Goal: Find specific page/section: Find specific page/section

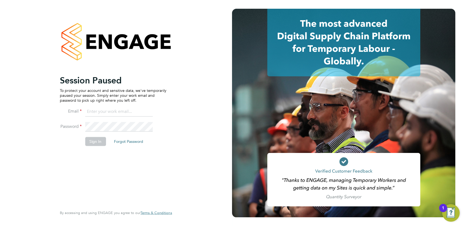
type input "[MEDICAL_DATA][EMAIL_ADDRESS][PERSON_NAME][DOMAIN_NAME]"
click at [93, 145] on button "Sign In" at bounding box center [95, 141] width 21 height 9
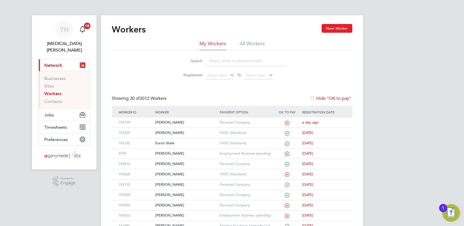
click at [234, 60] on input at bounding box center [246, 61] width 80 height 11
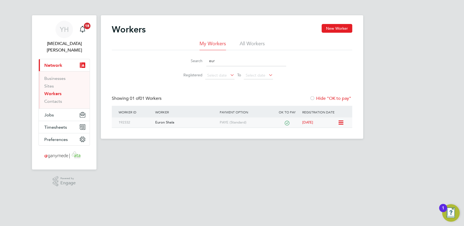
click at [159, 120] on div "Euron Shala" at bounding box center [186, 123] width 64 height 10
drag, startPoint x: 152, startPoint y: 54, endPoint x: 153, endPoint y: 58, distance: 4.7
click at [152, 54] on div "Search eur Registered Select date To Select date" at bounding box center [232, 66] width 240 height 32
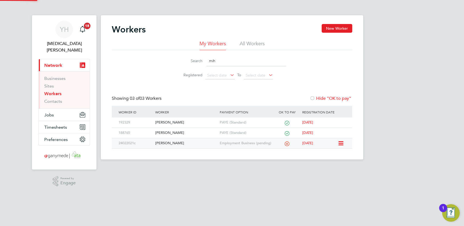
type input "mih"
click at [173, 121] on div "[PERSON_NAME]" at bounding box center [186, 123] width 64 height 10
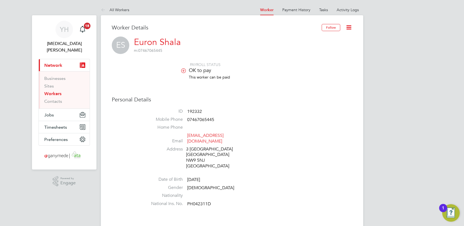
click at [223, 135] on link "euron9999@icloud.com" at bounding box center [205, 138] width 36 height 11
click at [277, 126] on li "Home Phone" at bounding box center [248, 129] width 208 height 8
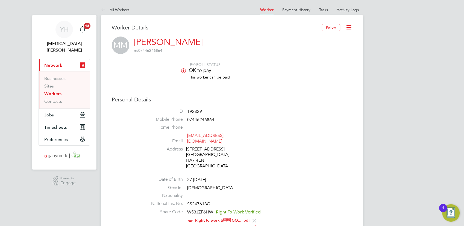
click at [183, 73] on icon at bounding box center [183, 71] width 4 height 4
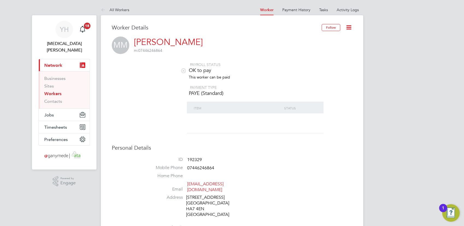
click at [183, 72] on icon at bounding box center [183, 71] width 4 height 4
